Goal: Information Seeking & Learning: Learn about a topic

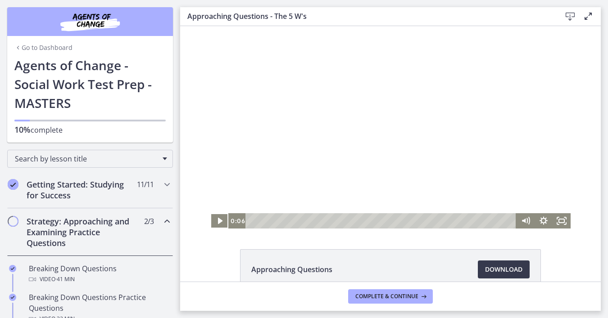
scroll to position [124, 0]
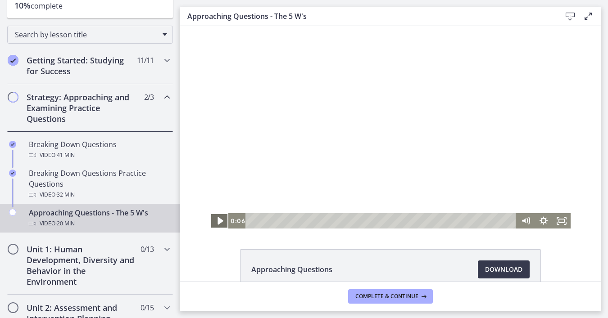
click at [217, 221] on icon "Play Video" at bounding box center [220, 221] width 22 height 18
click at [217, 221] on icon "Pause" at bounding box center [219, 221] width 5 height 6
click at [217, 221] on icon "Play Video" at bounding box center [220, 220] width 18 height 15
click at [543, 222] on icon "Show settings menu" at bounding box center [543, 221] width 22 height 18
click at [492, 237] on div "Approaching Questions Download Opens in a new window" at bounding box center [390, 154] width 420 height 256
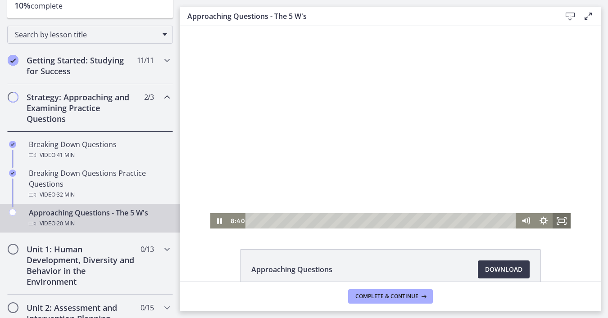
click at [562, 221] on icon "Fullscreen" at bounding box center [561, 220] width 18 height 15
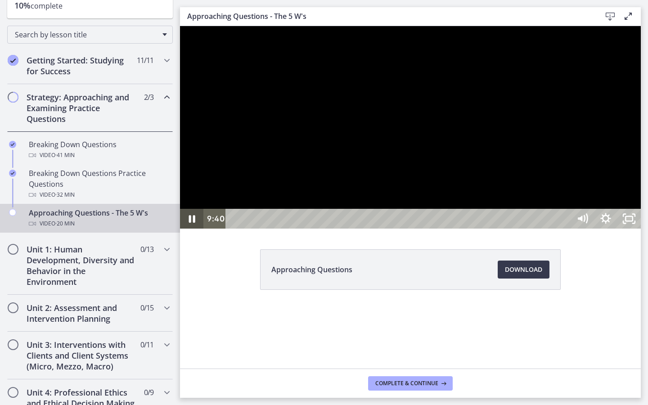
click at [191, 229] on icon "Pause" at bounding box center [191, 219] width 23 height 20
click at [191, 224] on icon "Play Video" at bounding box center [192, 219] width 7 height 10
click at [191, 229] on icon "Pause" at bounding box center [191, 219] width 23 height 20
click at [191, 224] on icon "Play Video" at bounding box center [192, 219] width 7 height 10
click at [191, 223] on icon "Pause" at bounding box center [192, 219] width 6 height 8
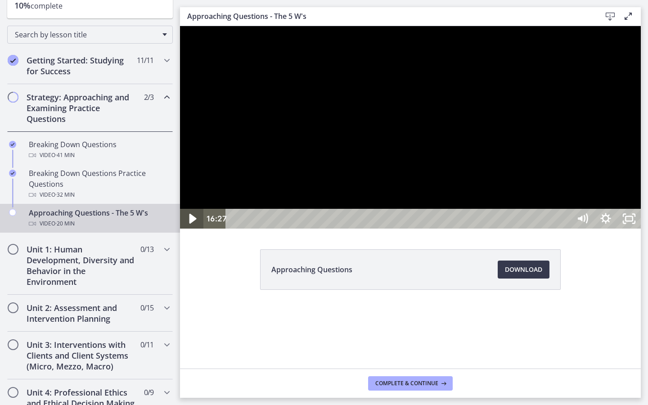
click at [191, 224] on icon "Play Video" at bounding box center [192, 219] width 7 height 10
click at [191, 223] on icon "Pause" at bounding box center [192, 219] width 6 height 8
click at [191, 224] on icon "Play Video" at bounding box center [192, 219] width 7 height 10
click at [607, 231] on icon "Unfullscreen" at bounding box center [629, 219] width 28 height 24
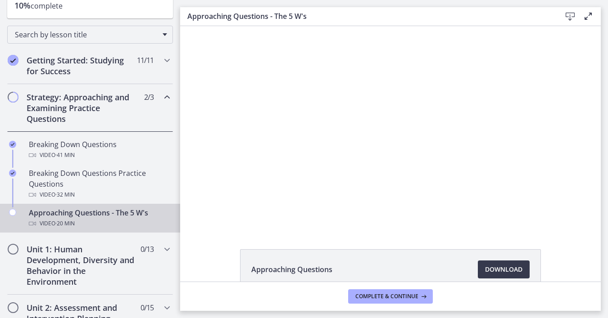
scroll to position [51, 0]
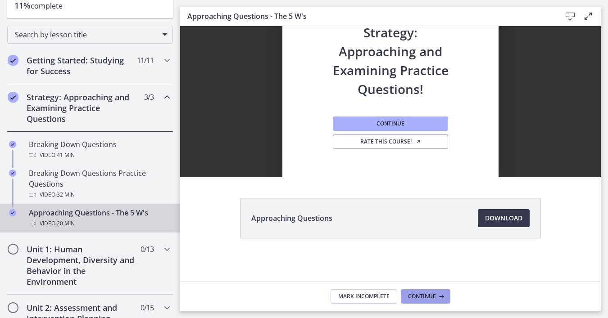
click at [426, 298] on span "Continue" at bounding box center [422, 296] width 28 height 7
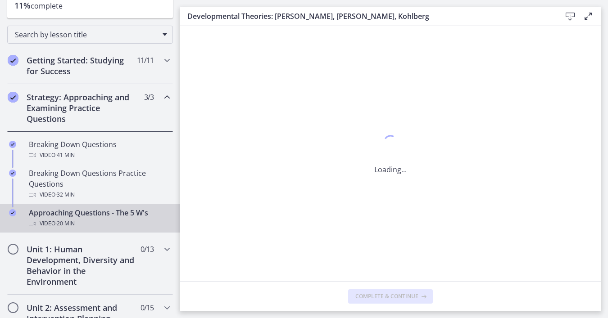
scroll to position [0, 0]
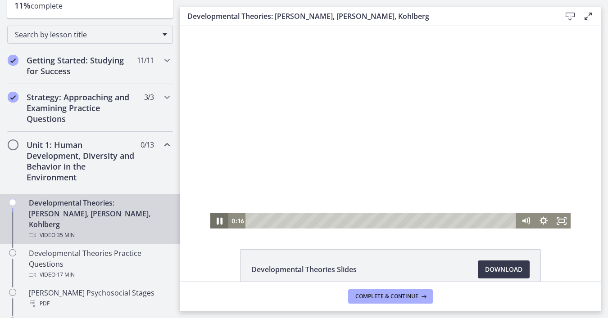
click at [220, 221] on icon "Pause" at bounding box center [219, 221] width 22 height 18
